Goal: Complete application form

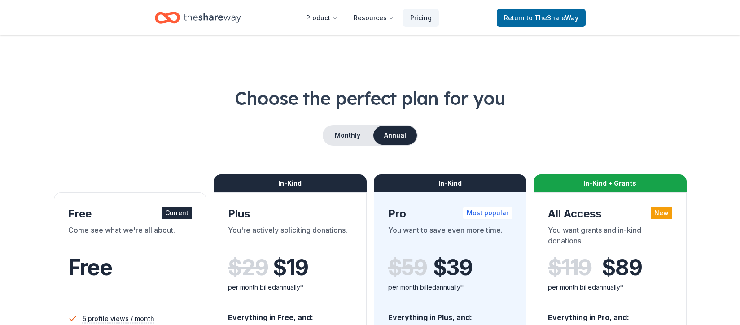
click at [185, 17] on icon "Home" at bounding box center [211, 18] width 57 height 18
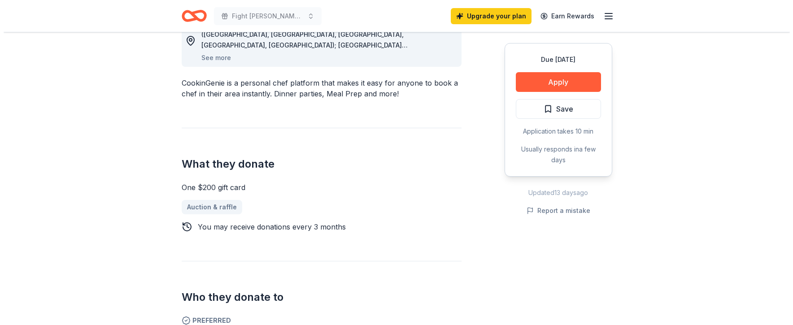
scroll to position [179, 0]
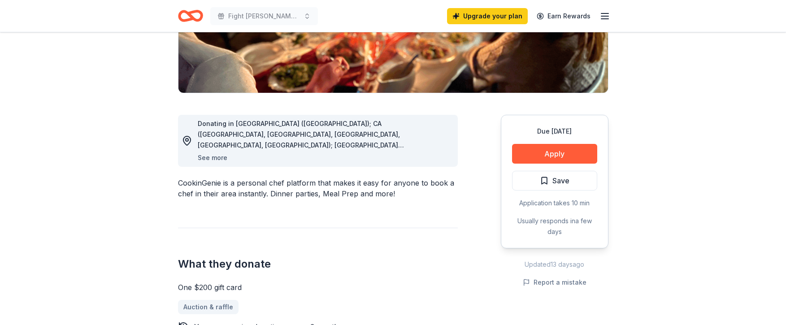
click at [211, 160] on button "See more" at bounding box center [213, 158] width 30 height 11
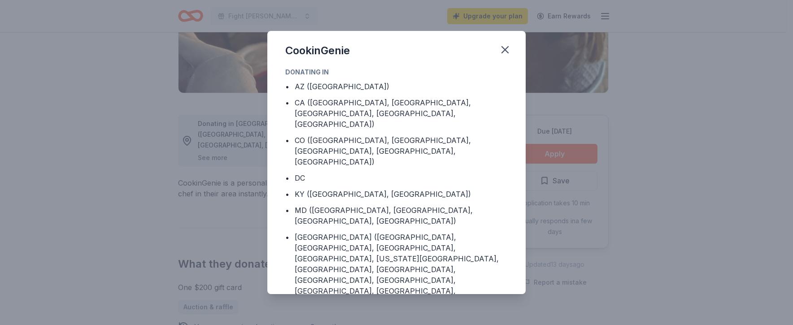
click at [211, 156] on div "CookinGenie Donating in • AZ (Maricopa County) • CA (Los Angeles County, Rivers…" at bounding box center [396, 162] width 793 height 325
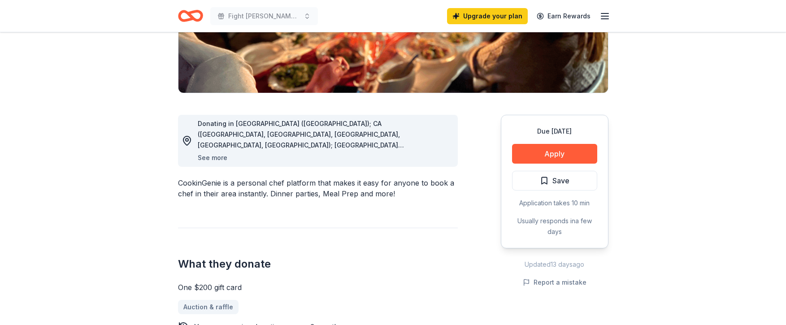
click at [211, 156] on button "See more" at bounding box center [213, 158] width 30 height 11
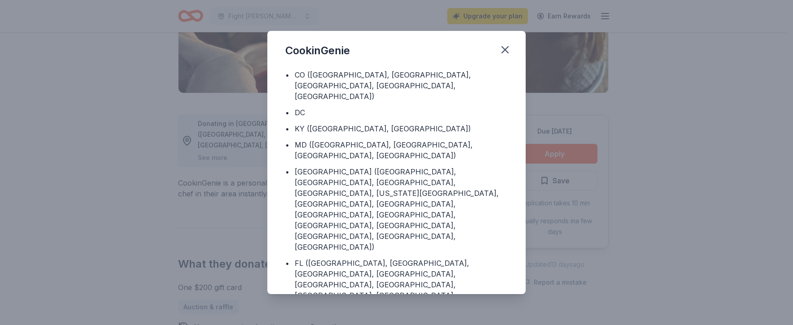
scroll to position [90, 0]
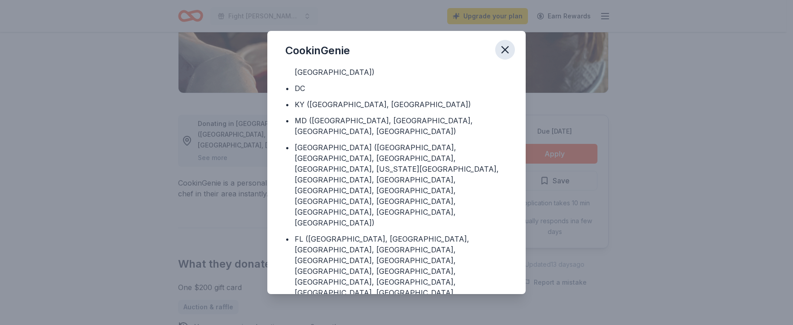
click at [503, 49] on icon "button" at bounding box center [505, 50] width 13 height 13
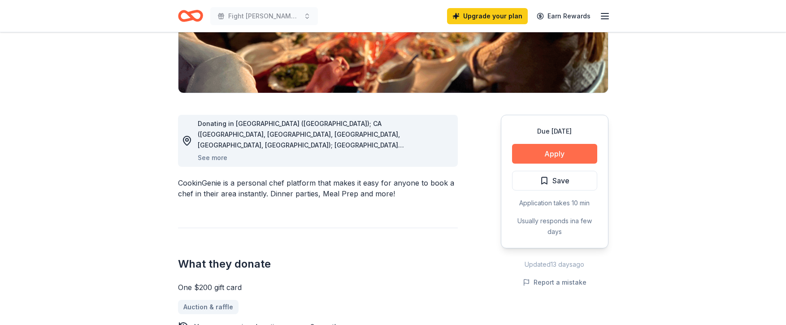
click at [539, 159] on button "Apply" at bounding box center [554, 154] width 85 height 20
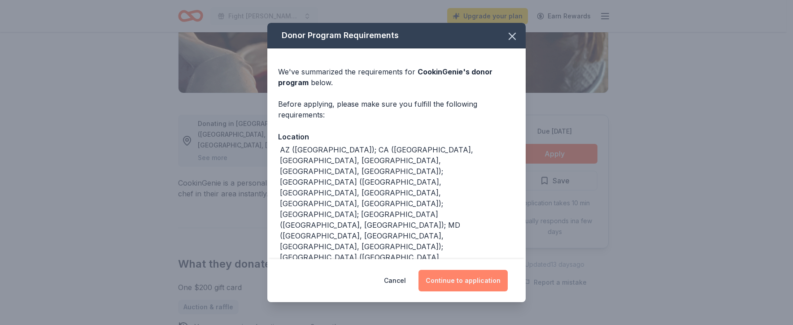
click at [448, 283] on button "Continue to application" at bounding box center [463, 281] width 89 height 22
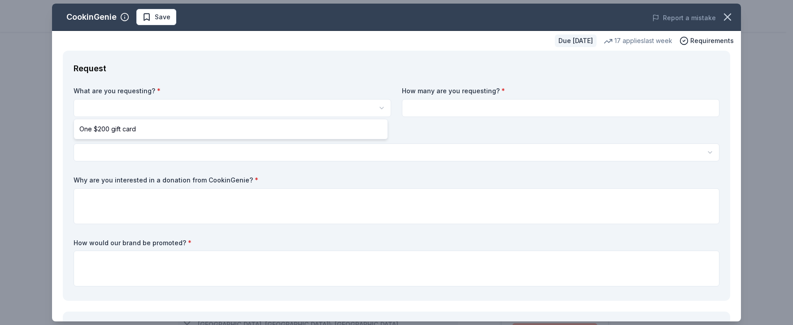
scroll to position [0, 0]
click at [374, 103] on html "Fight Wrights 4th Annual Pumpkins and Pink Ribbons Walk & Festival Save Apply D…" at bounding box center [396, 162] width 793 height 325
select select "One $200 gift card"
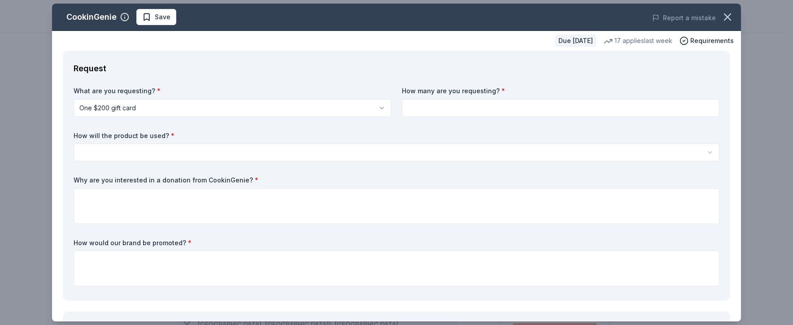
click at [405, 108] on input at bounding box center [561, 108] width 318 height 18
click at [633, 112] on input at bounding box center [561, 108] width 318 height 18
click at [192, 150] on html "Fight Wrights 4th Annual Pumpkins and Pink Ribbons Walk & Festival Save Apply D…" at bounding box center [396, 162] width 793 height 325
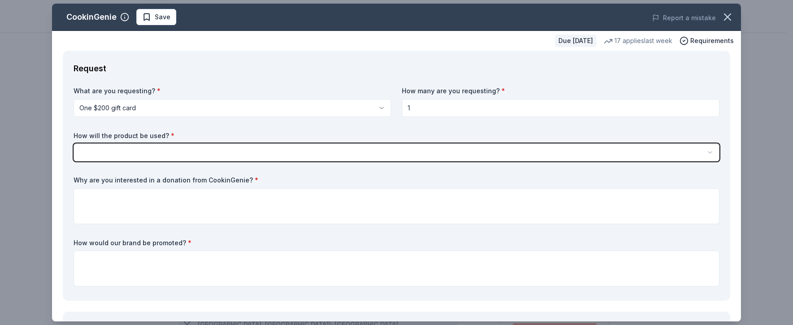
click at [413, 112] on html "Fight Wrights 4th Annual Pumpkins and Pink Ribbons Walk & Festival Save Apply D…" at bounding box center [396, 162] width 793 height 325
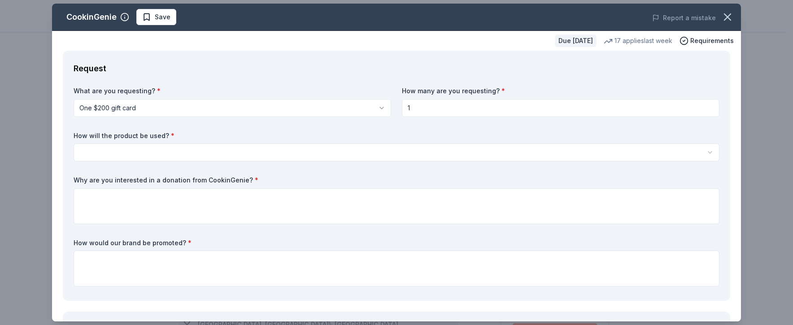
drag, startPoint x: 412, startPoint y: 104, endPoint x: 397, endPoint y: 108, distance: 15.2
click at [397, 108] on div "What are you requesting? * One $200 gift card One $200 gift card How many are y…" at bounding box center [397, 189] width 646 height 204
type input "5"
click at [123, 148] on html "Fight Wrights 4th Annual Pumpkins and Pink Ribbons Walk & Festival Save Apply D…" at bounding box center [396, 162] width 793 height 325
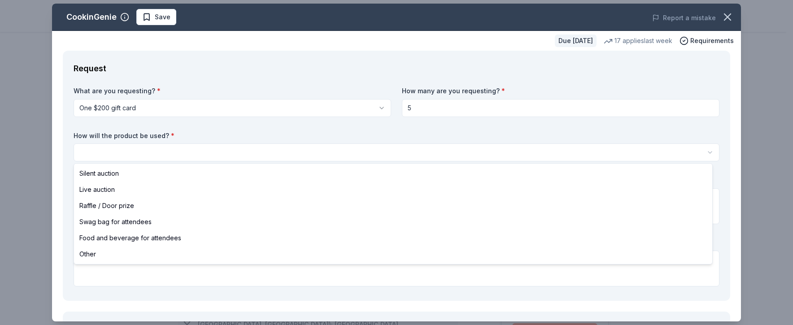
select select "raffleDoorPrize"
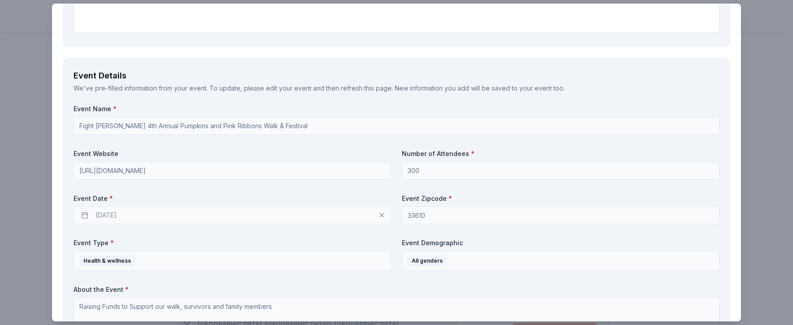
scroll to position [269, 0]
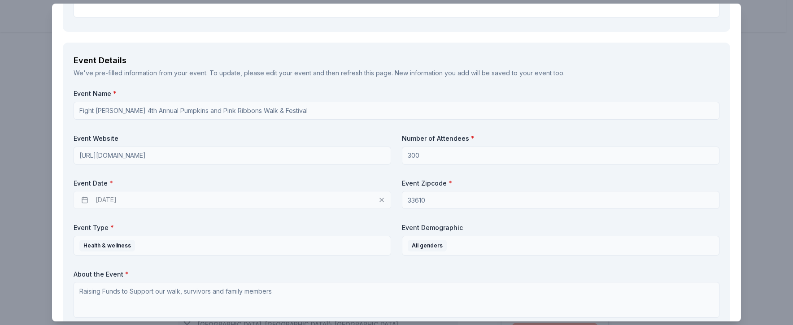
click at [85, 199] on div "10/24/2025" at bounding box center [233, 200] width 318 height 18
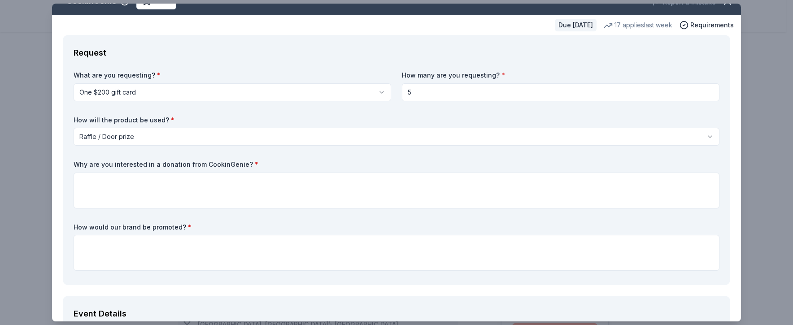
scroll to position [0, 0]
